Goal: Information Seeking & Learning: Learn about a topic

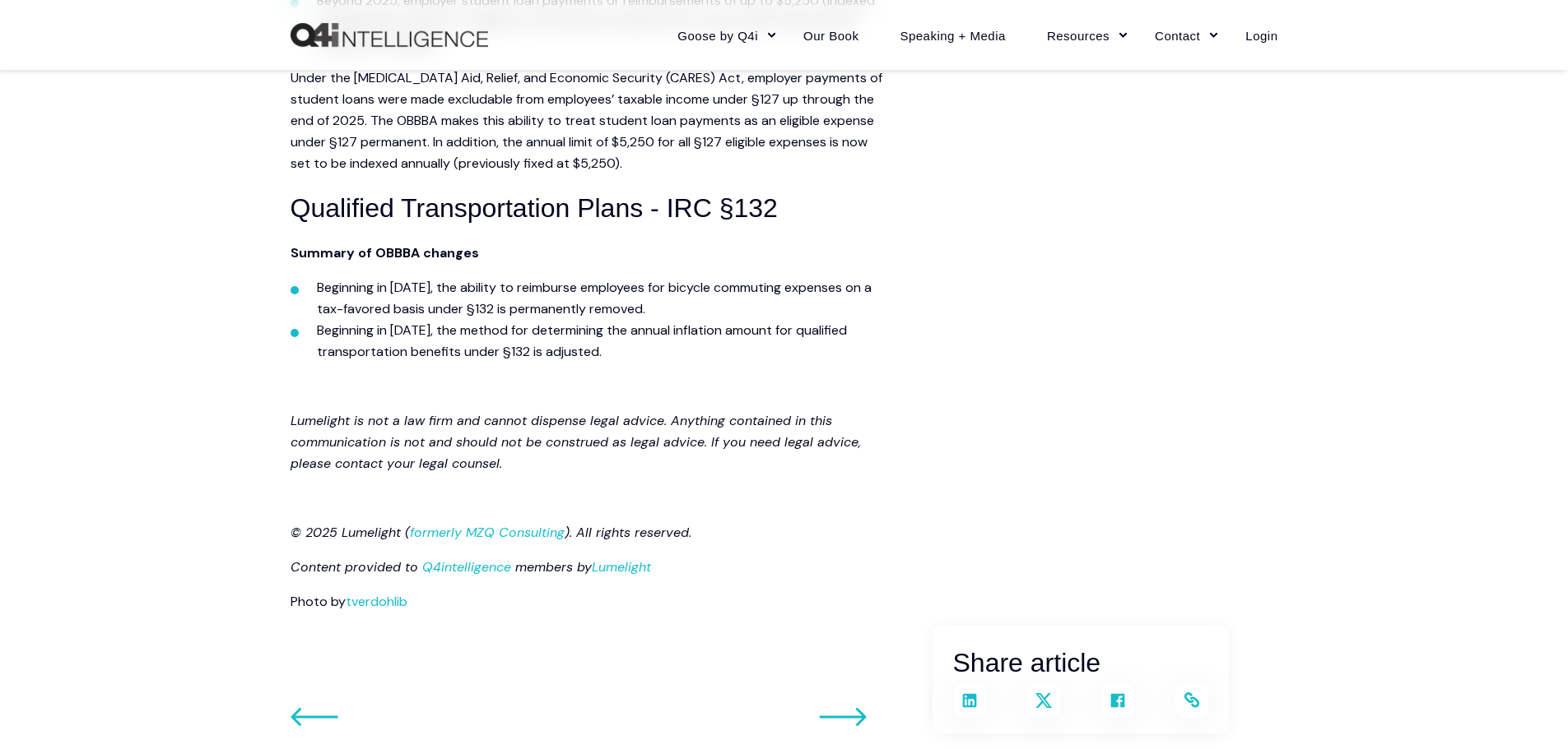
scroll to position [2139, 0]
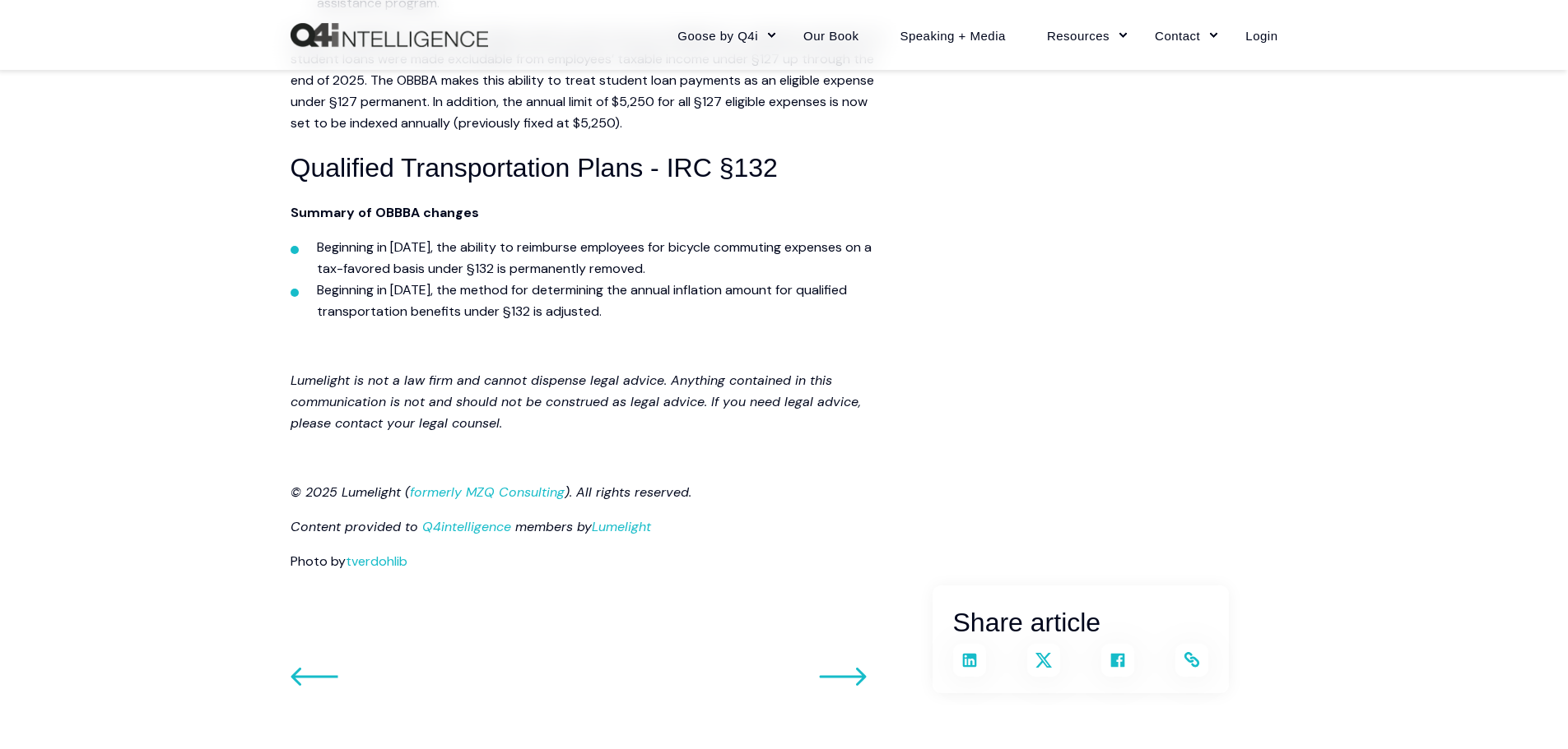
click at [855, 680] on icon at bounding box center [843, 677] width 48 height 20
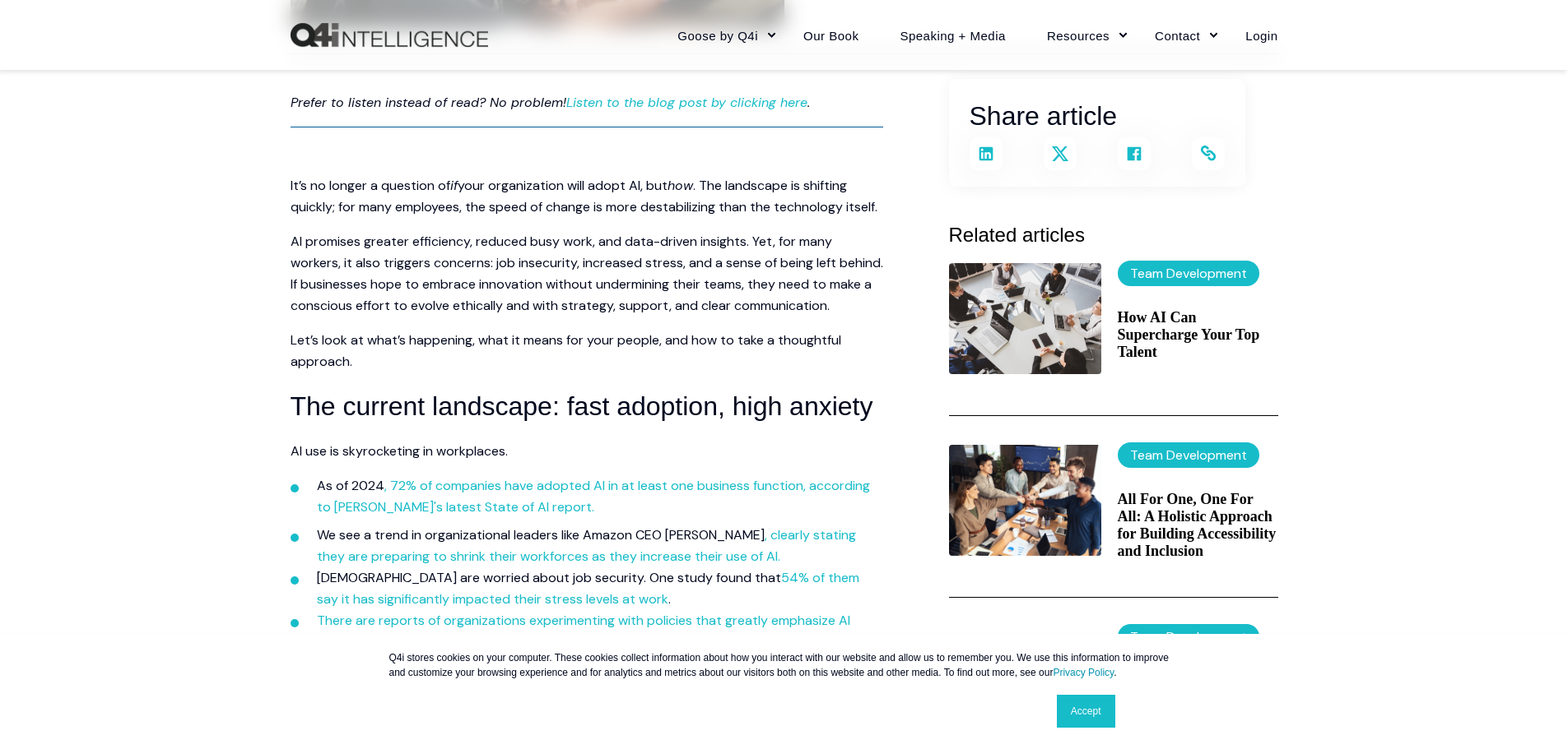
scroll to position [411, 0]
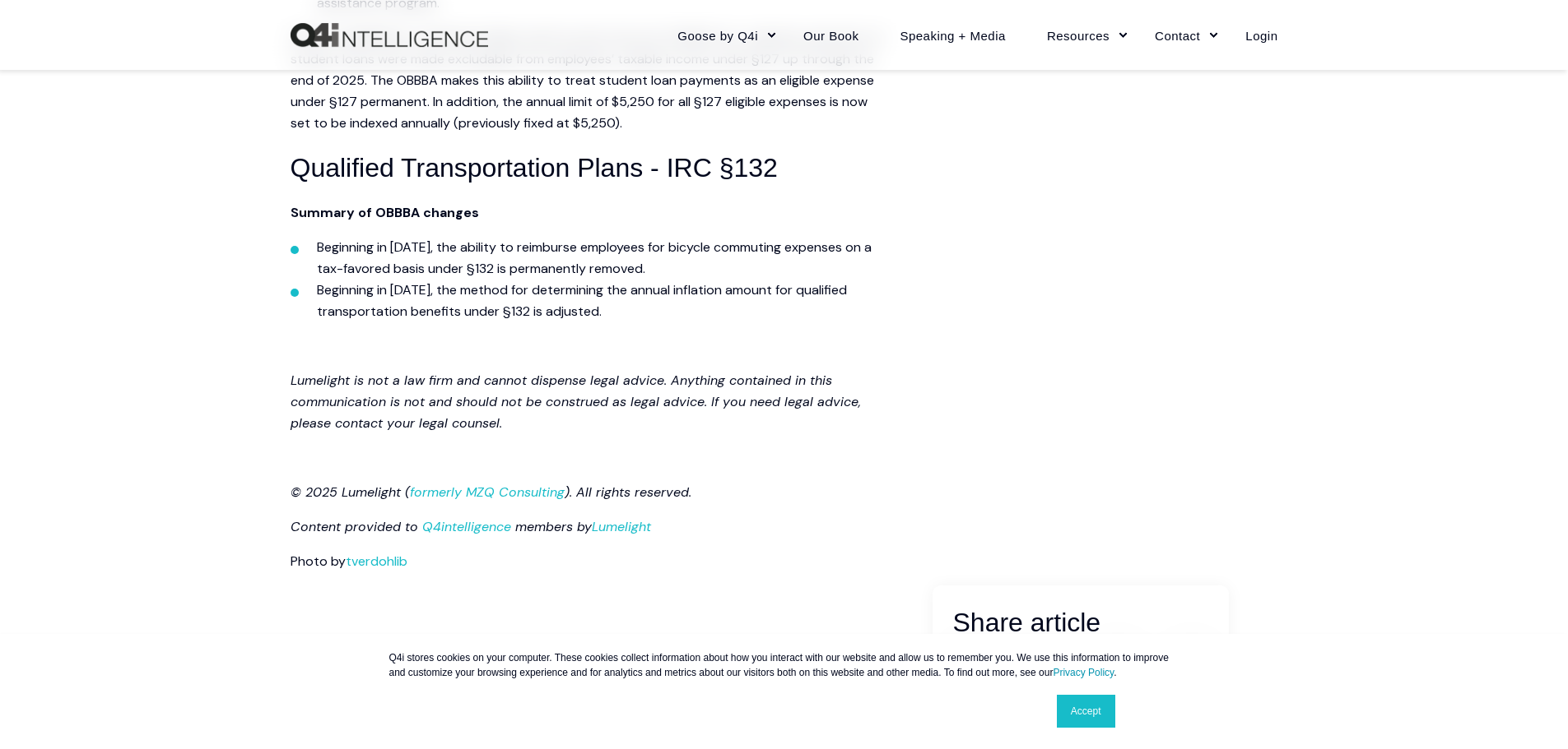
scroll to position [2386, 0]
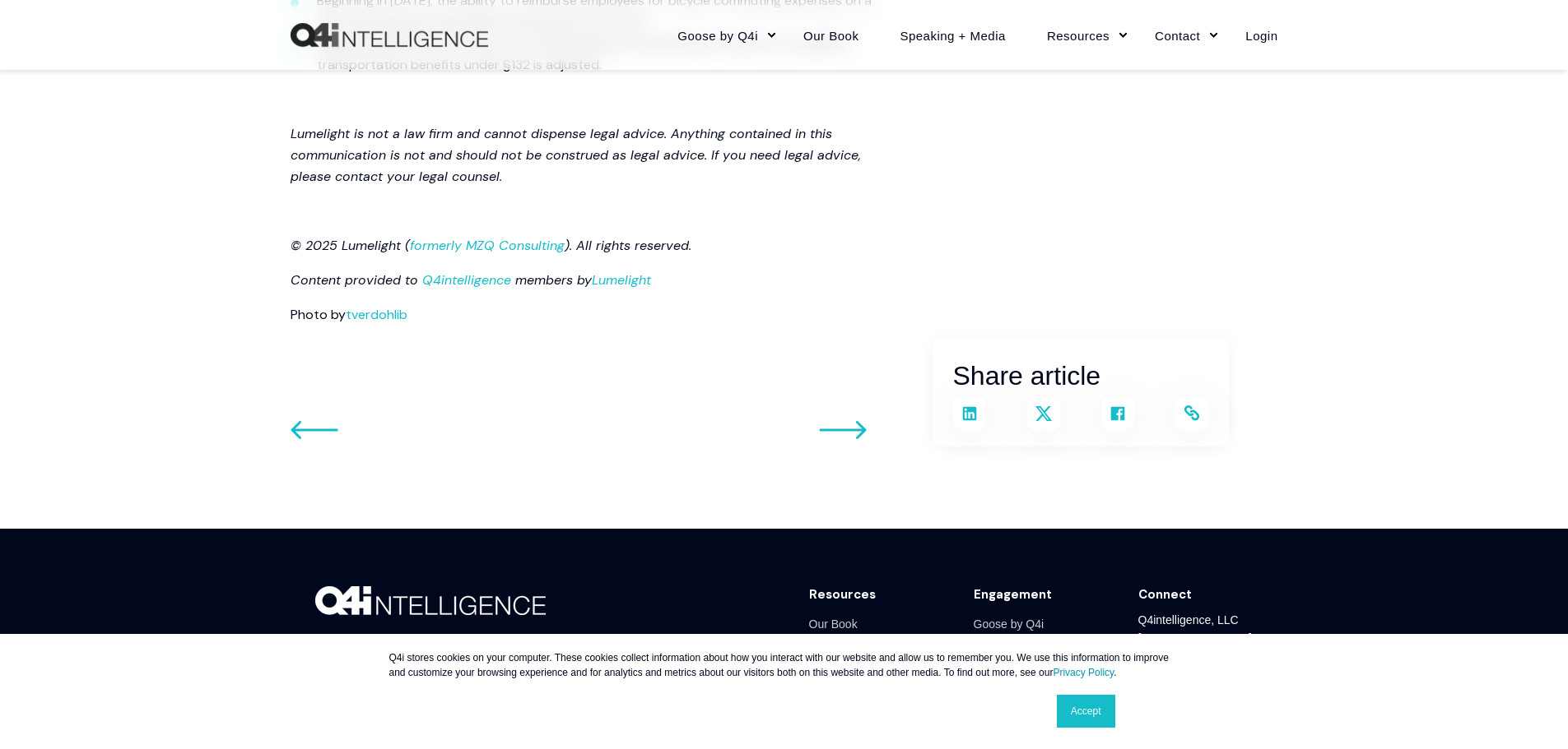
click at [849, 428] on icon at bounding box center [843, 429] width 47 height 18
